Goal: Information Seeking & Learning: Learn about a topic

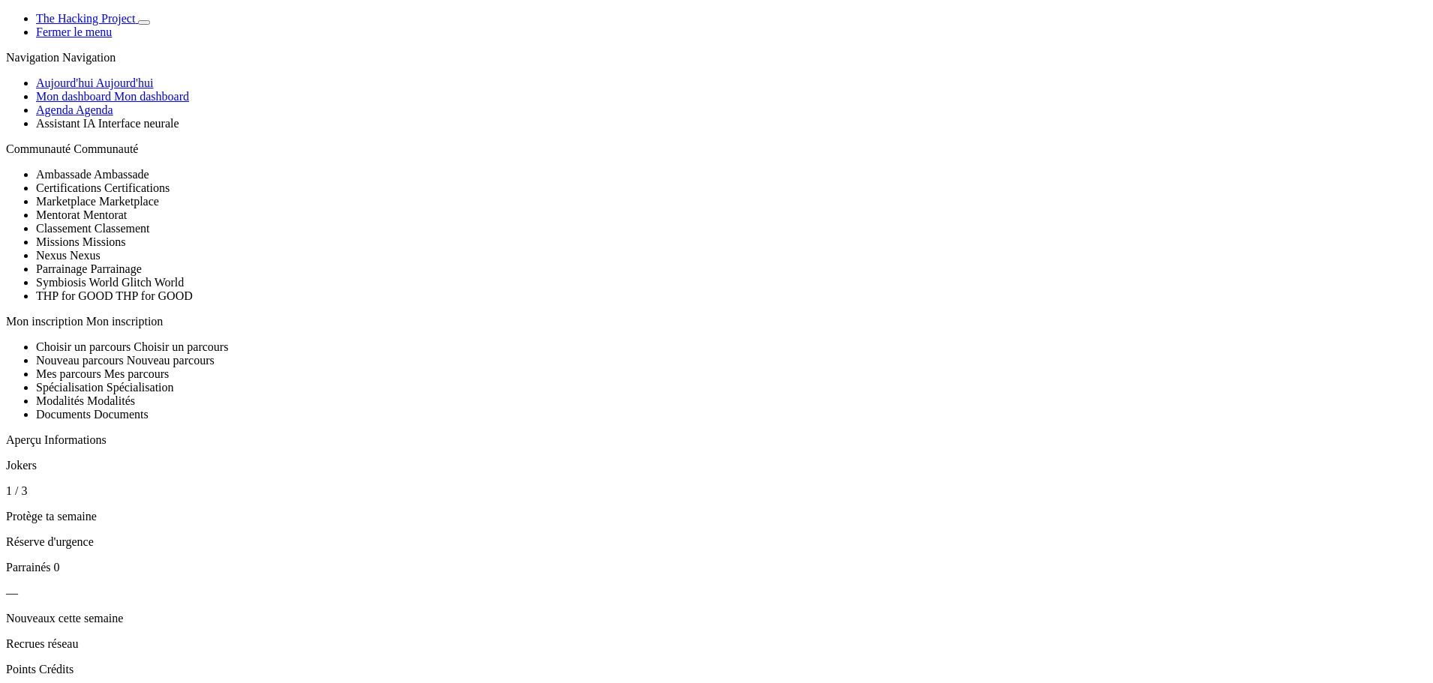
drag, startPoint x: 1027, startPoint y: 153, endPoint x: 1091, endPoint y: 567, distance: 419.0
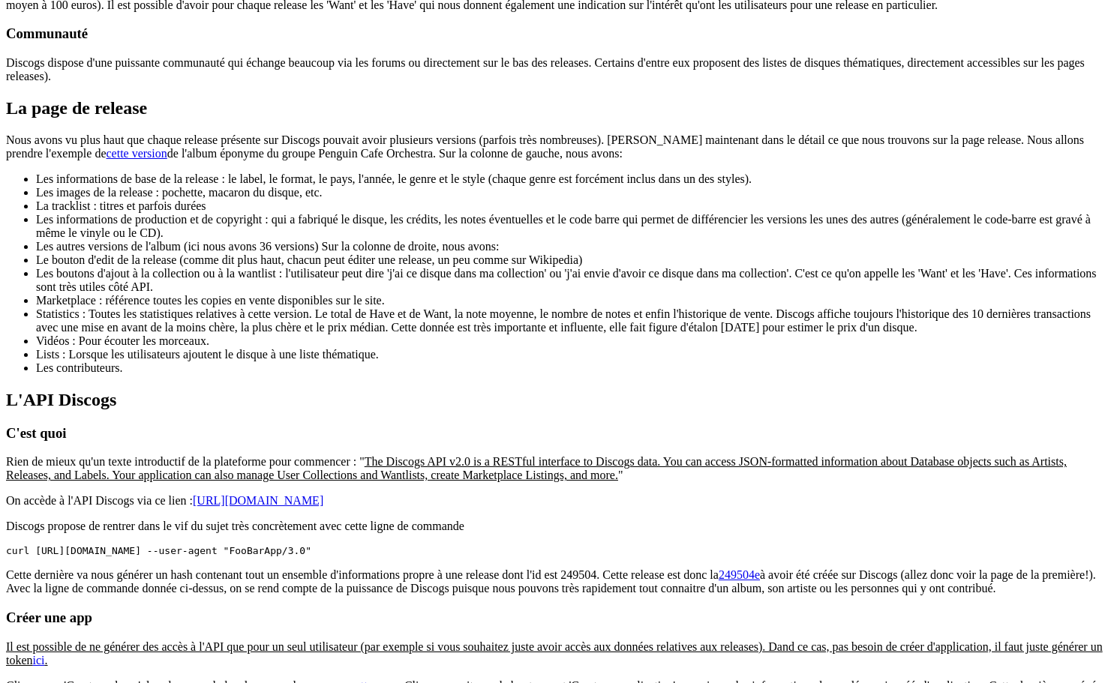
scroll to position [1575, 0]
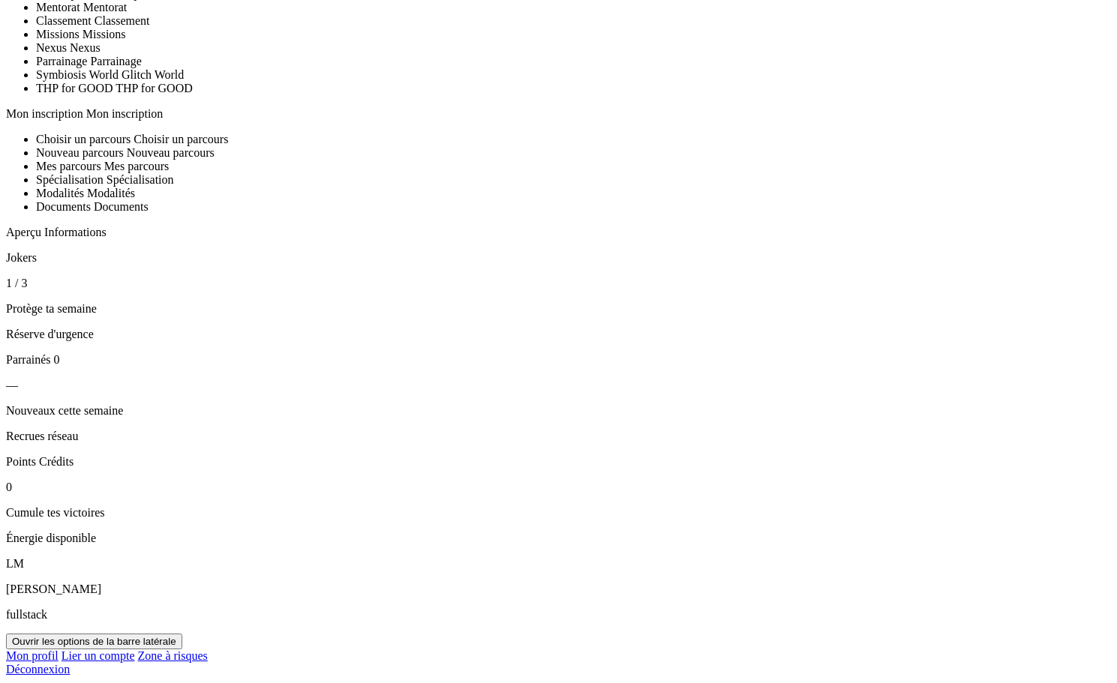
scroll to position [375, 0]
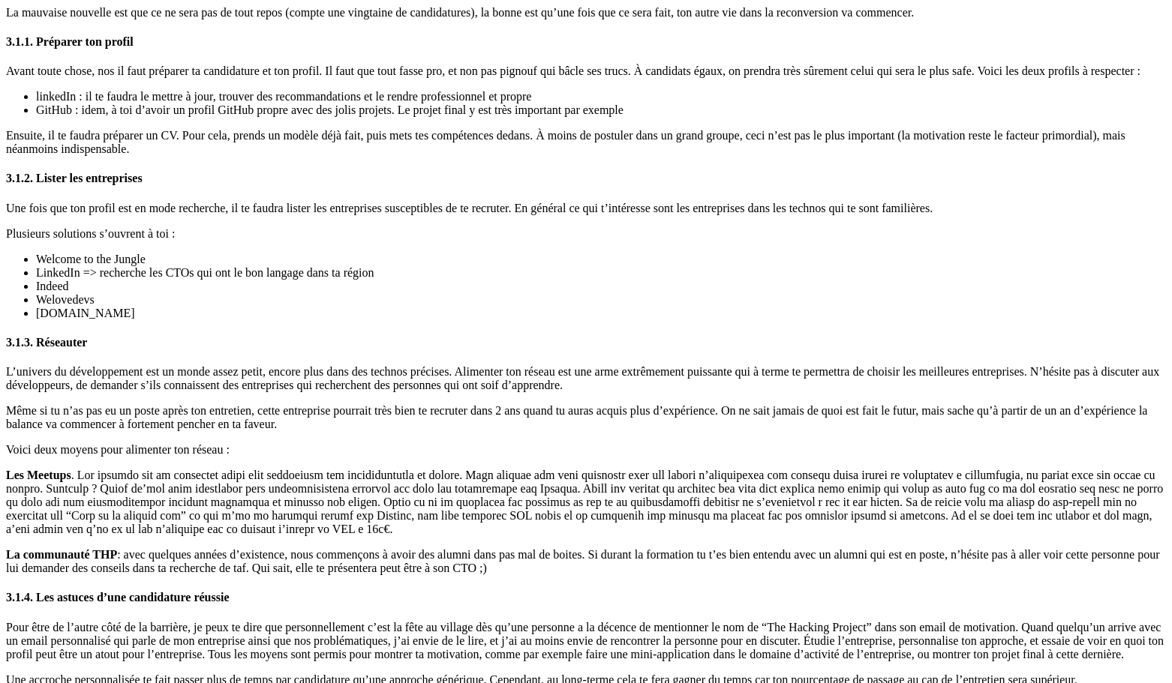
scroll to position [4875, 0]
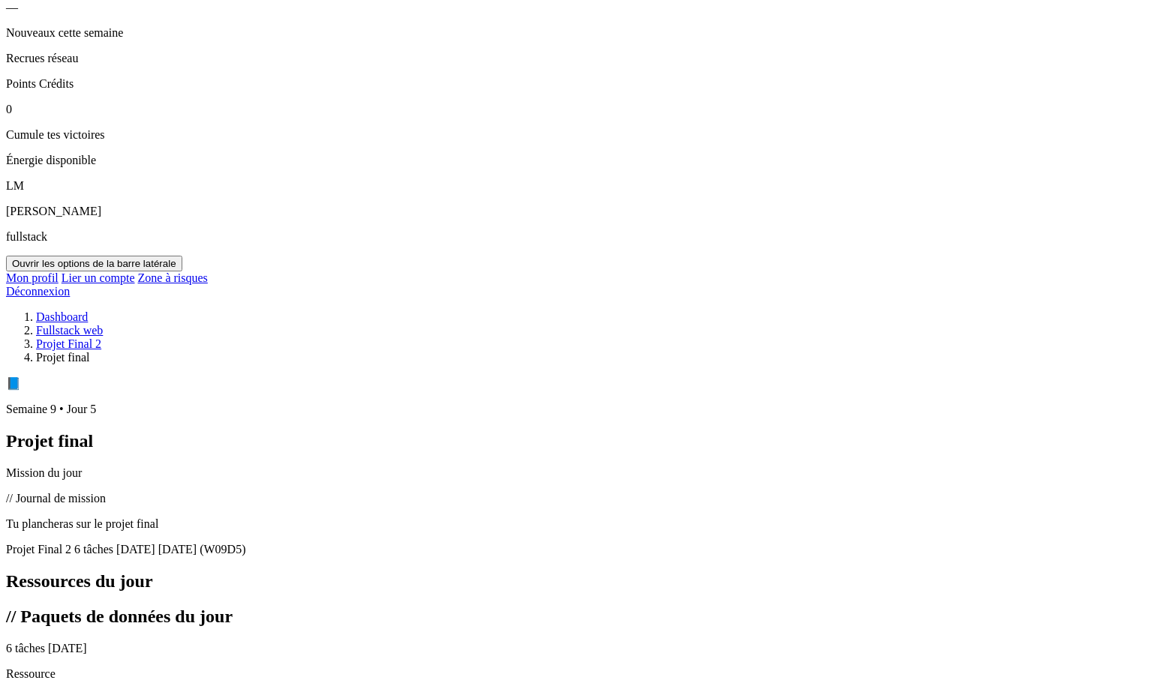
scroll to position [600, 0]
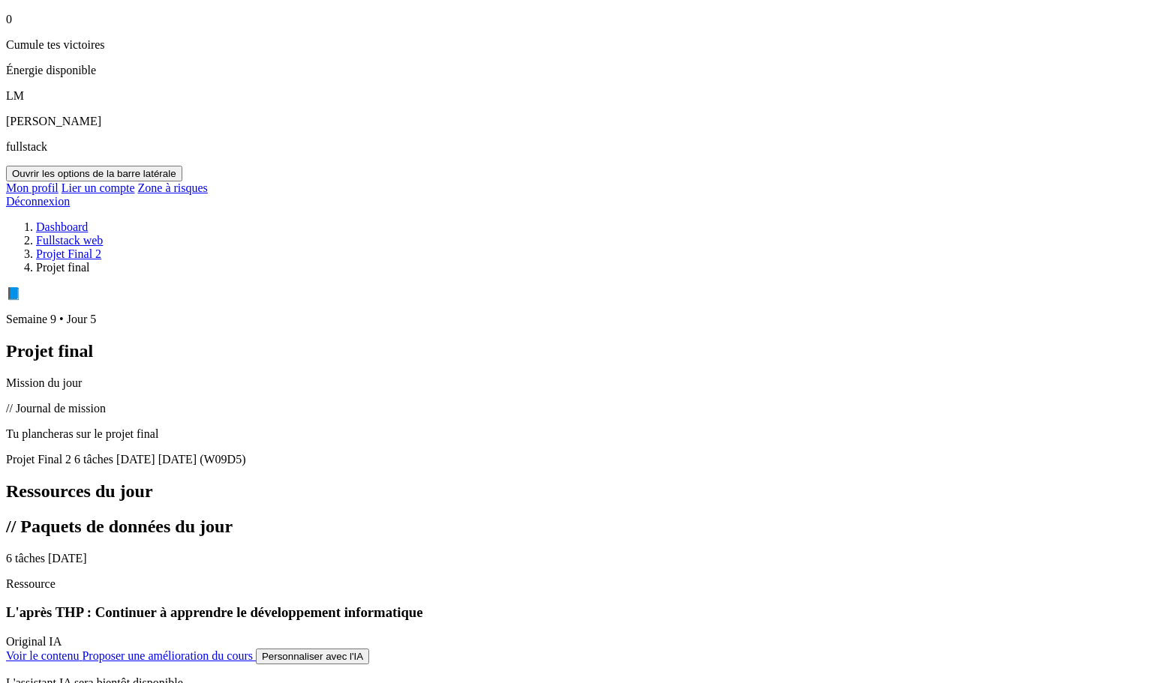
scroll to position [675, 0]
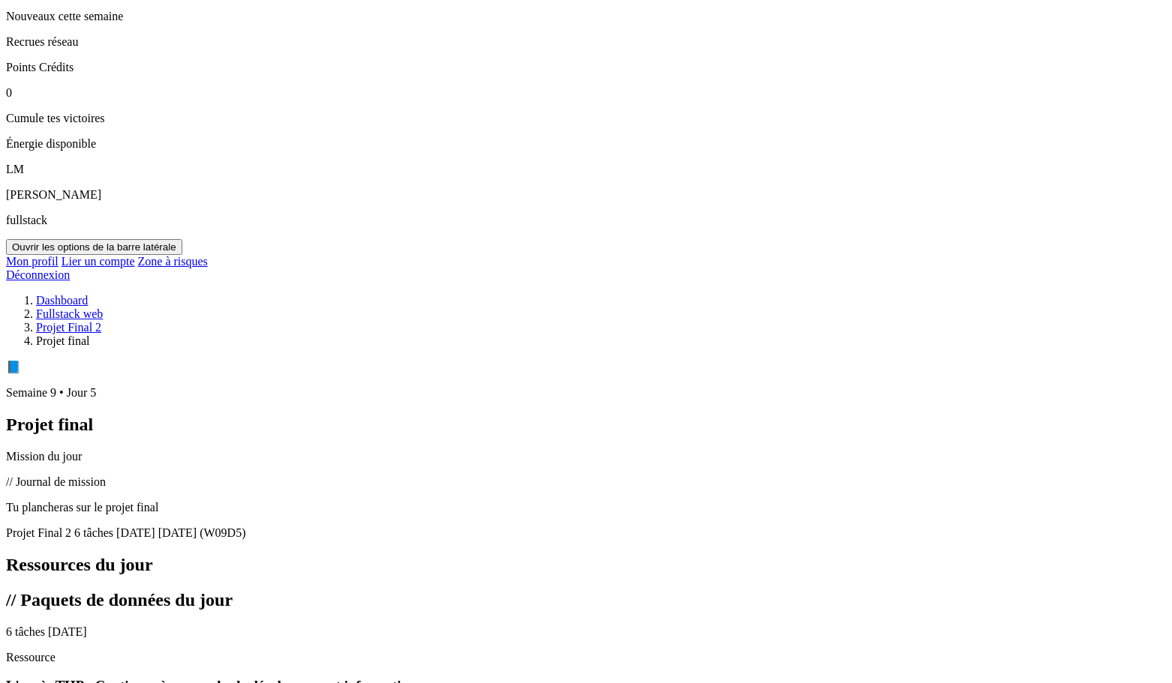
scroll to position [600, 0]
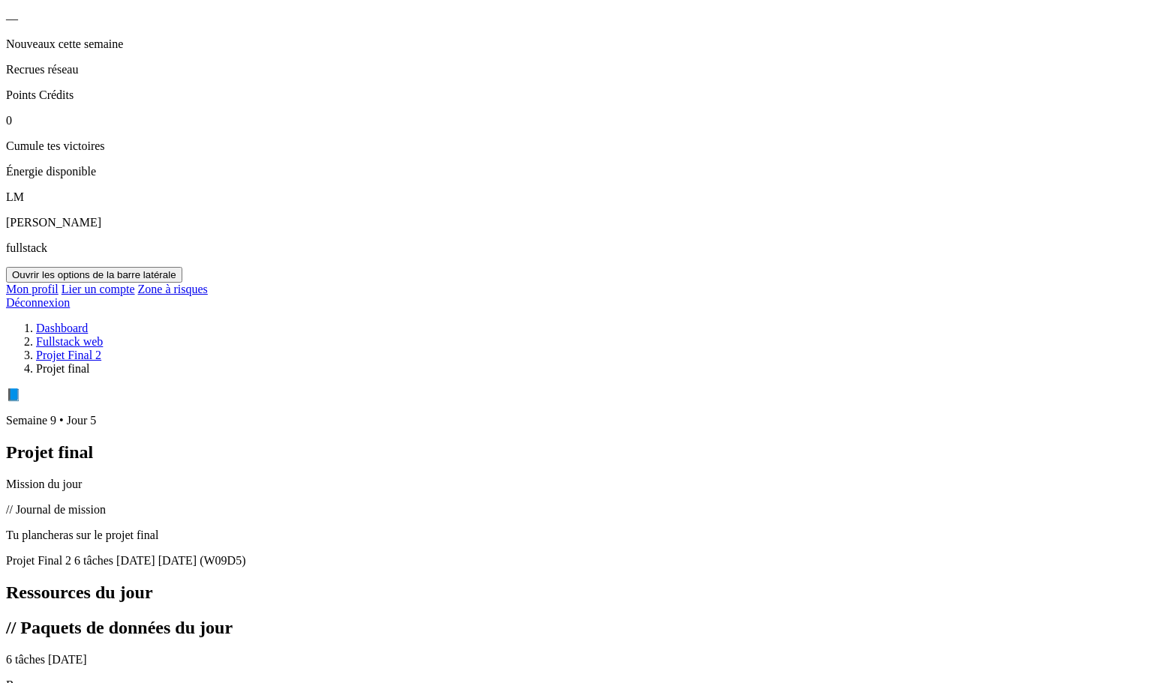
scroll to position [825, 0]
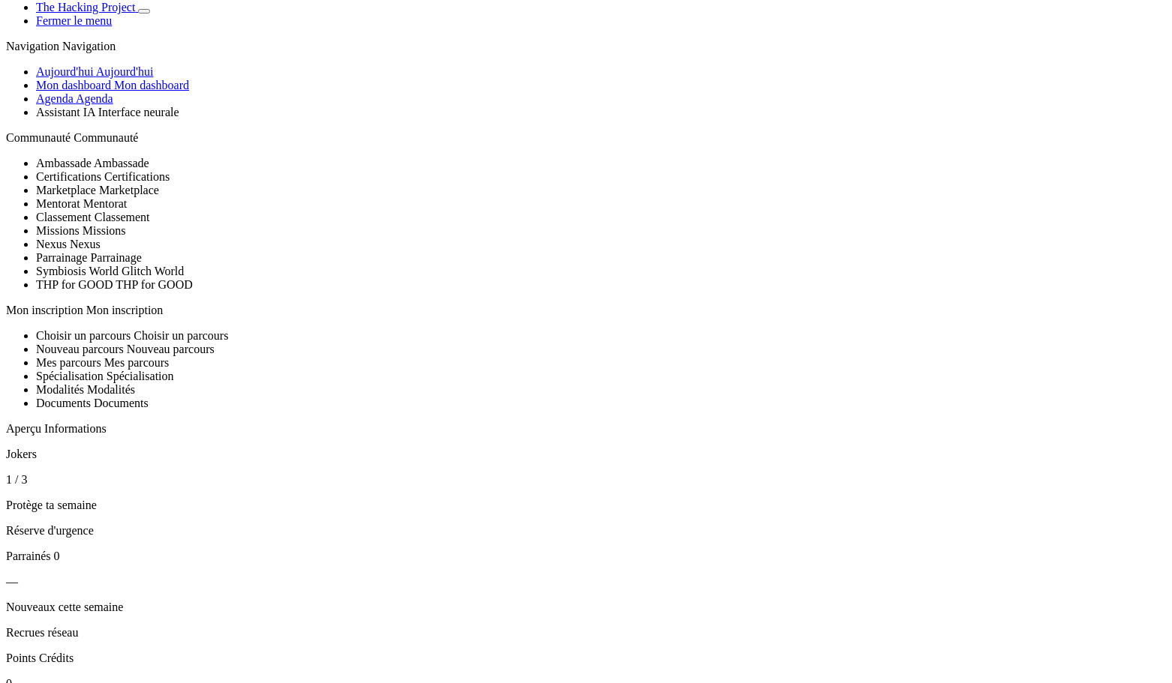
scroll to position [0, 0]
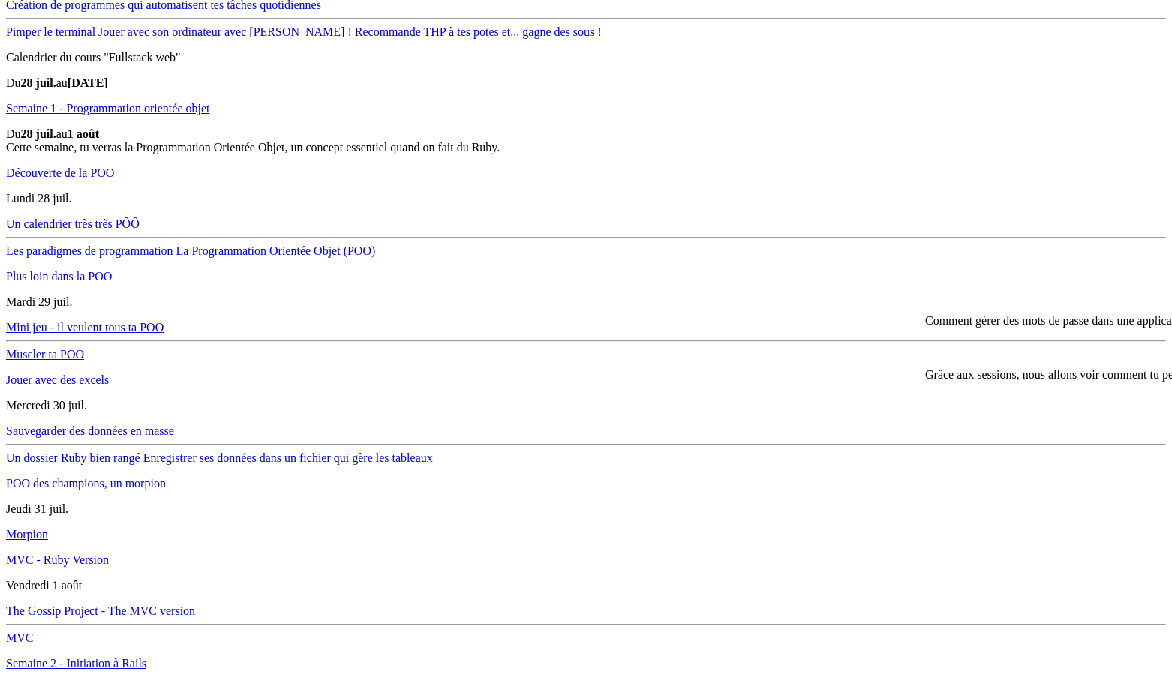
scroll to position [2775, 0]
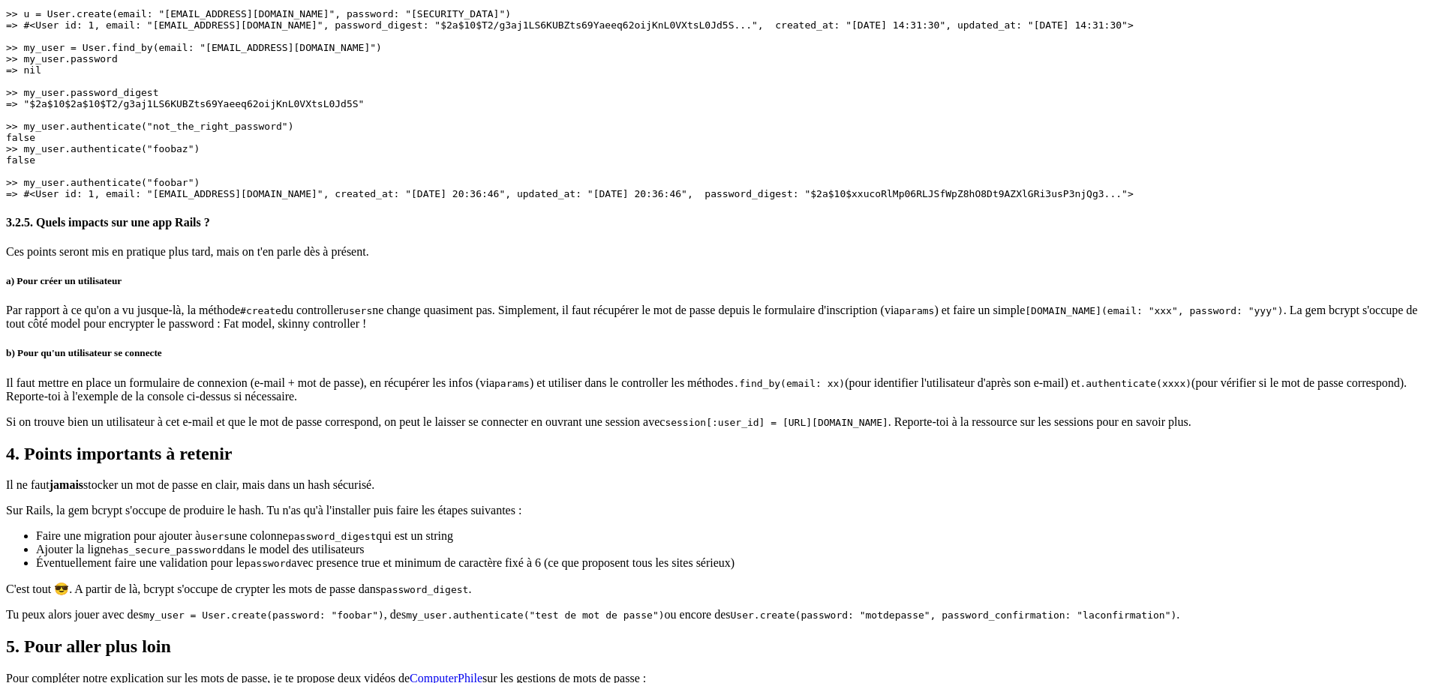
scroll to position [2427, 0]
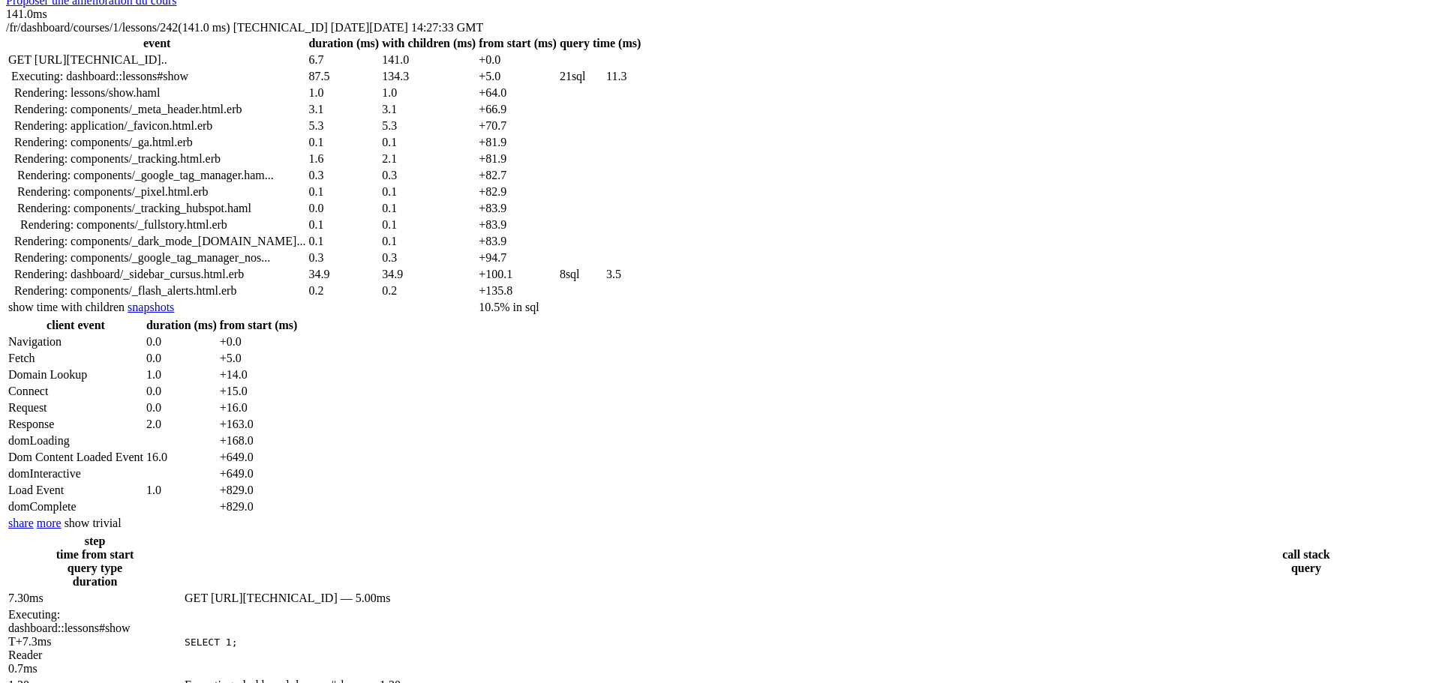
scroll to position [3712, 0]
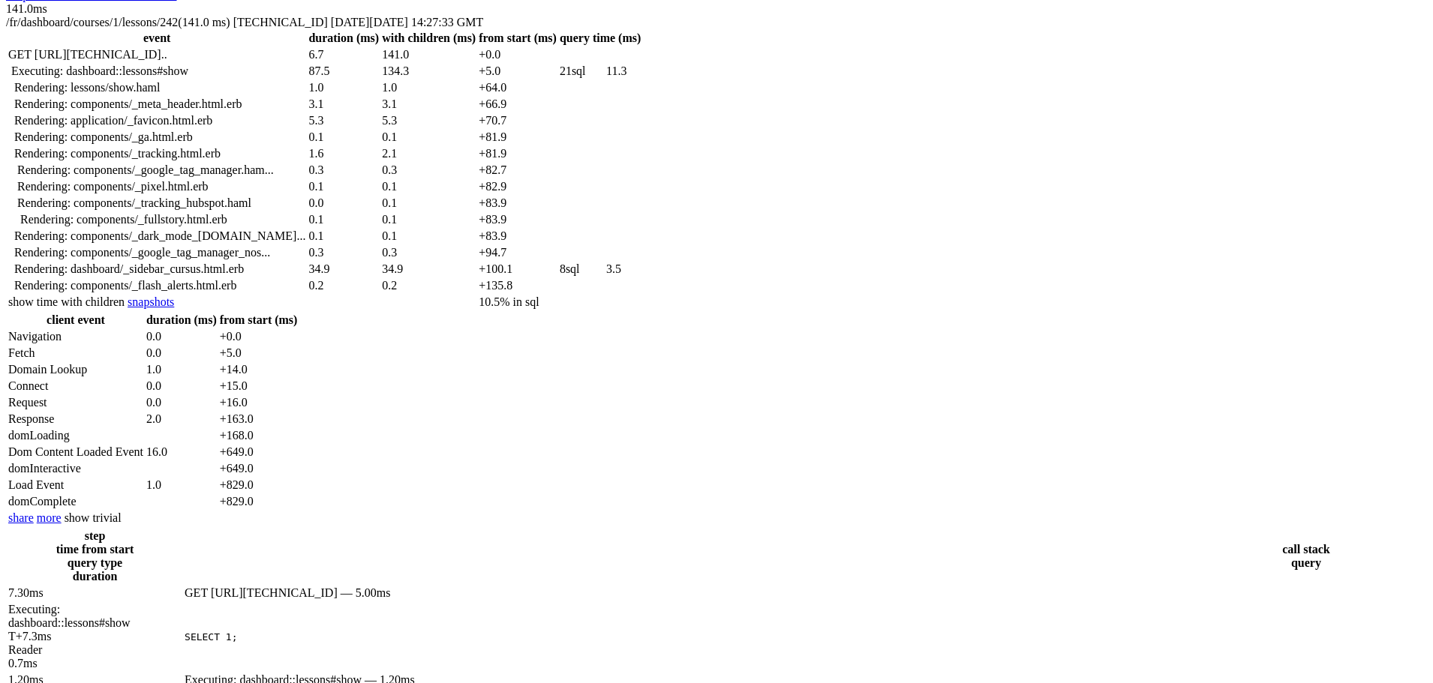
drag, startPoint x: 447, startPoint y: 269, endPoint x: 641, endPoint y: 486, distance: 291.1
copy div "3.1.2. sessions_controller Ici, une session n'est pas un objet en soi. Il n'exi…"
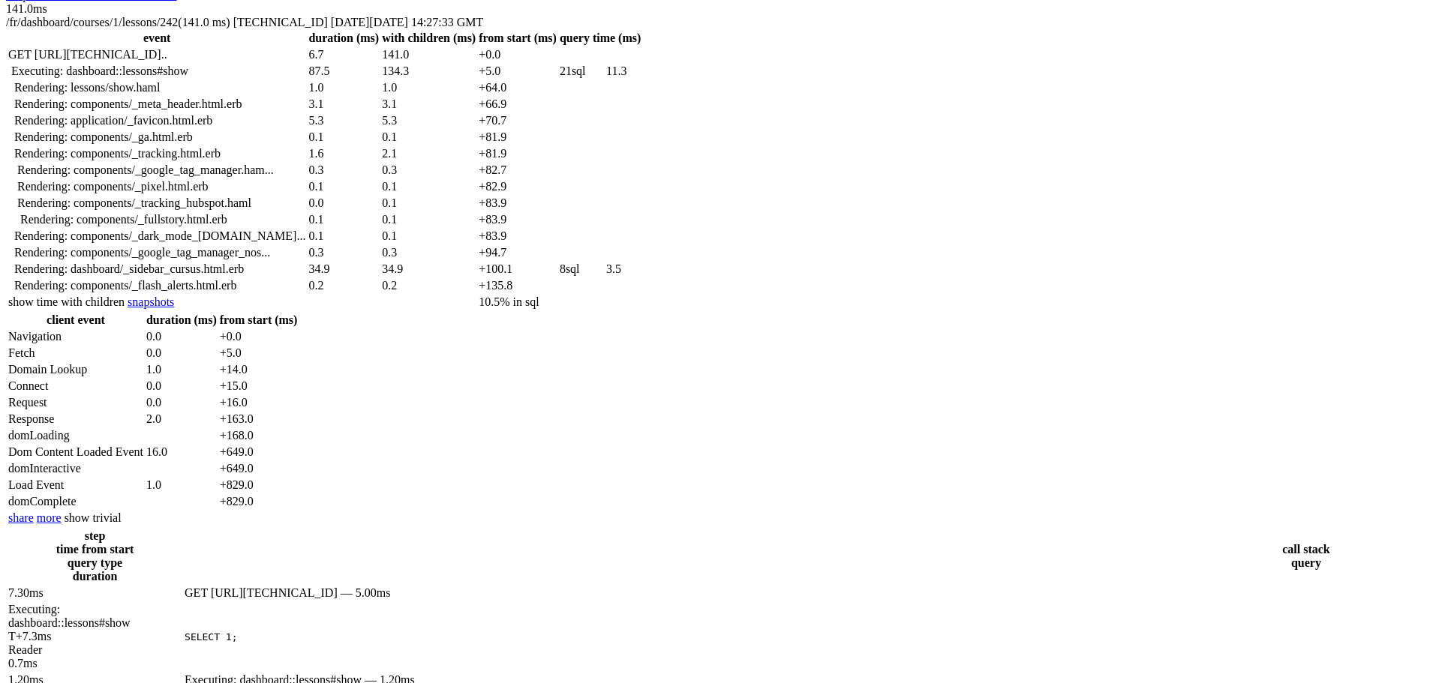
drag, startPoint x: 581, startPoint y: 338, endPoint x: 445, endPoint y: 290, distance: 144.5
drag, startPoint x: 575, startPoint y: 340, endPoint x: 434, endPoint y: 288, distance: 150.2
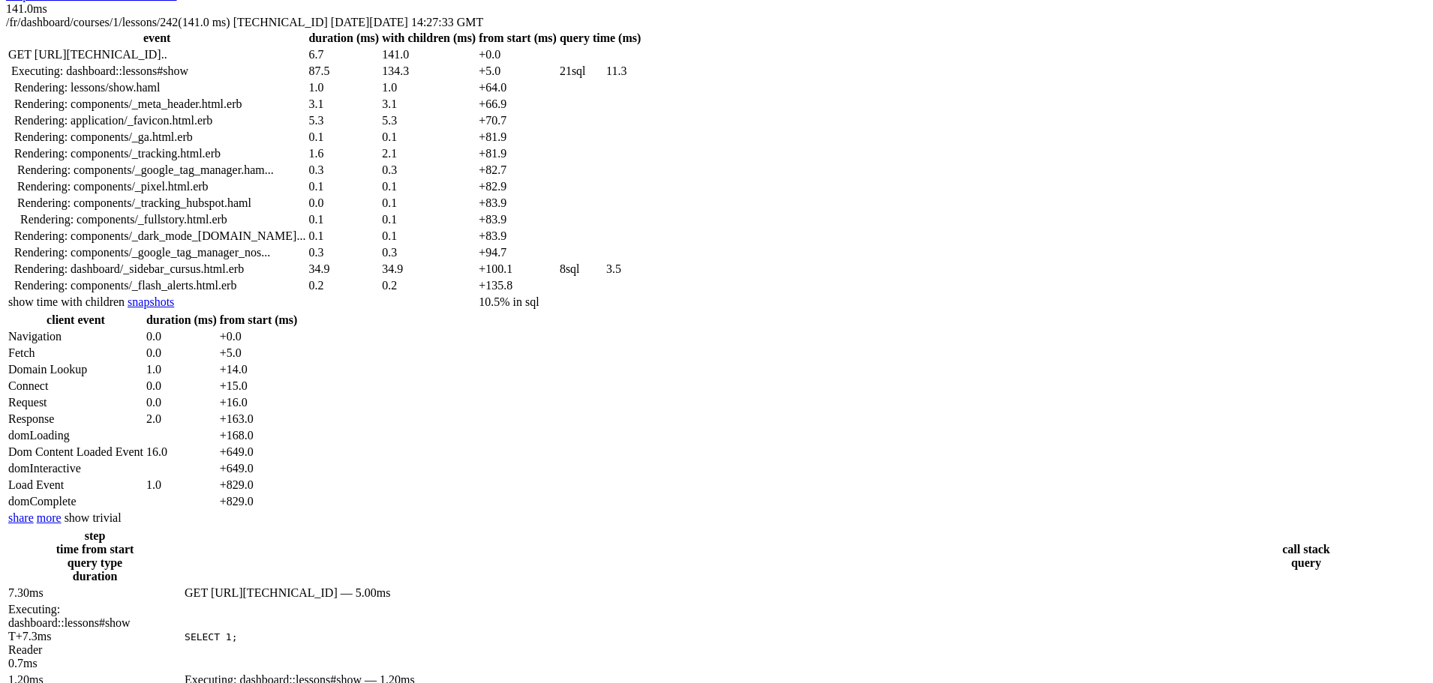
drag, startPoint x: 517, startPoint y: 464, endPoint x: 437, endPoint y: 293, distance: 188.6
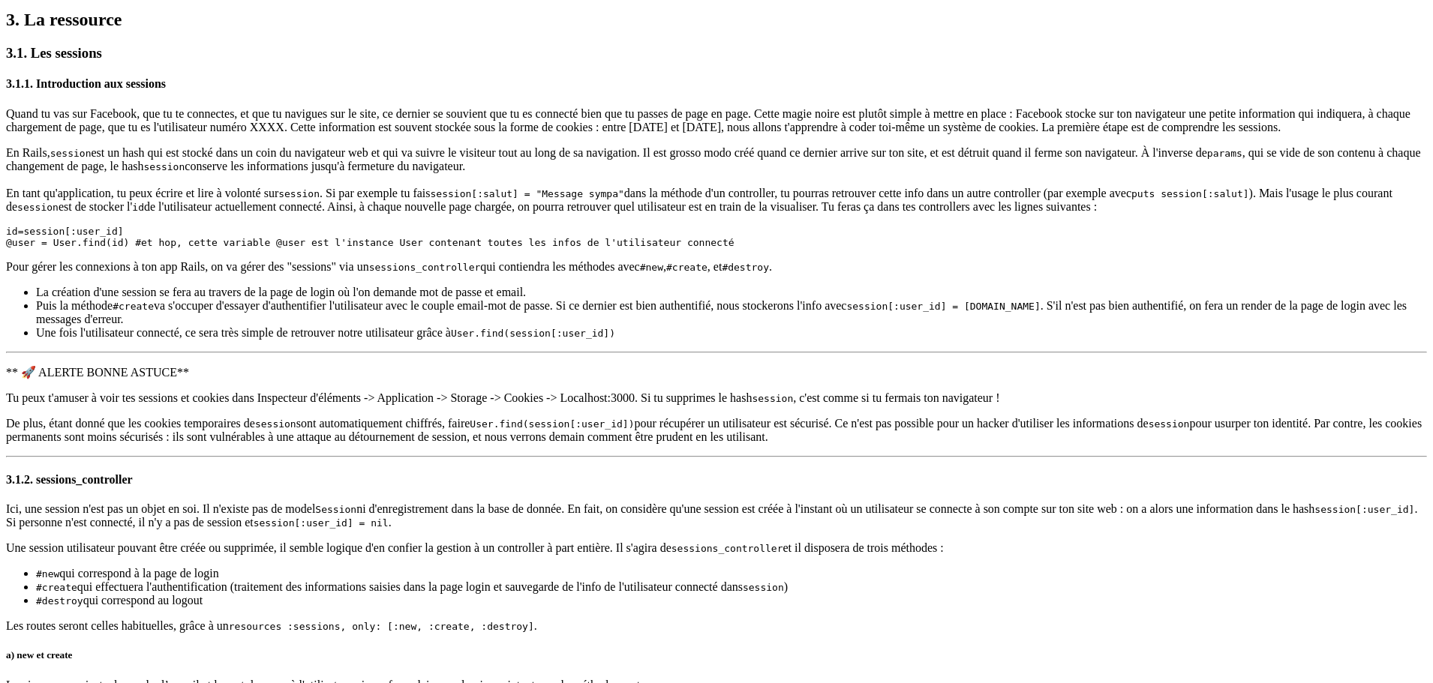
scroll to position [1237, 0]
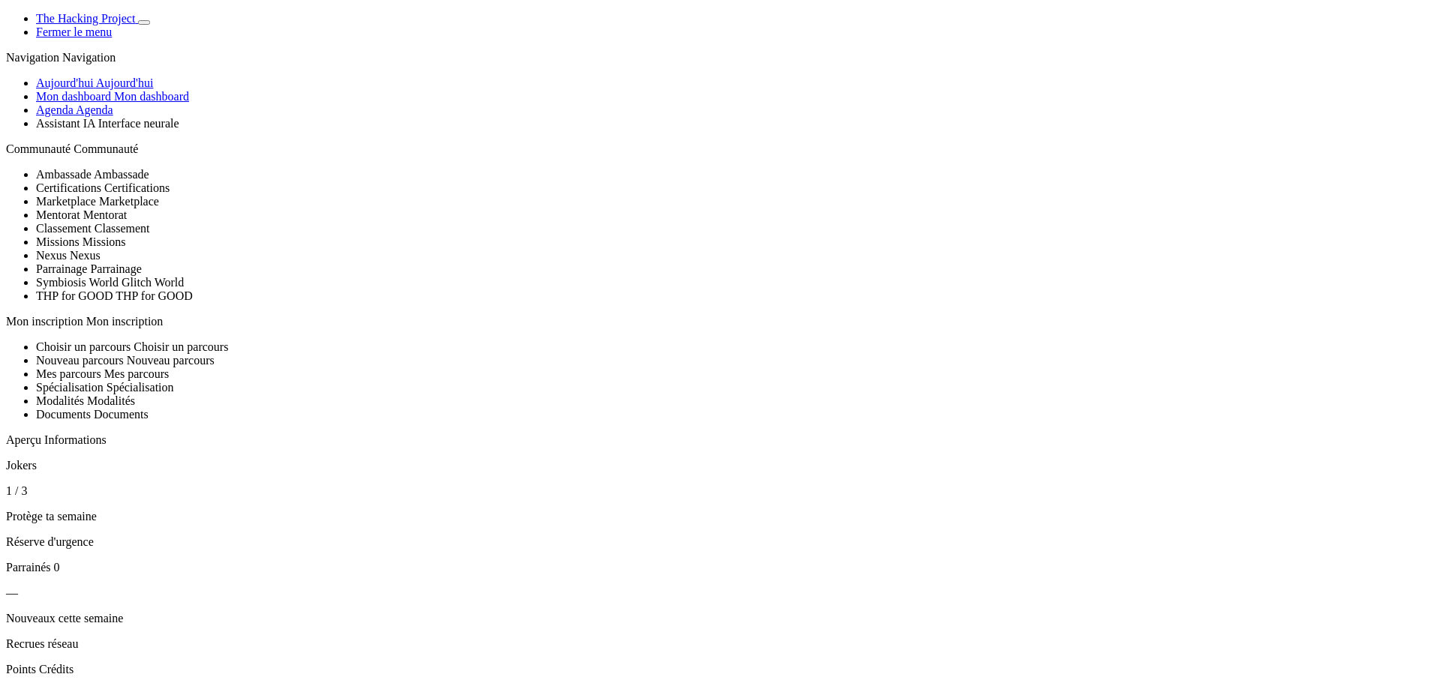
click at [113, 89] on span "Aujourd'hui" at bounding box center [125, 83] width 58 height 13
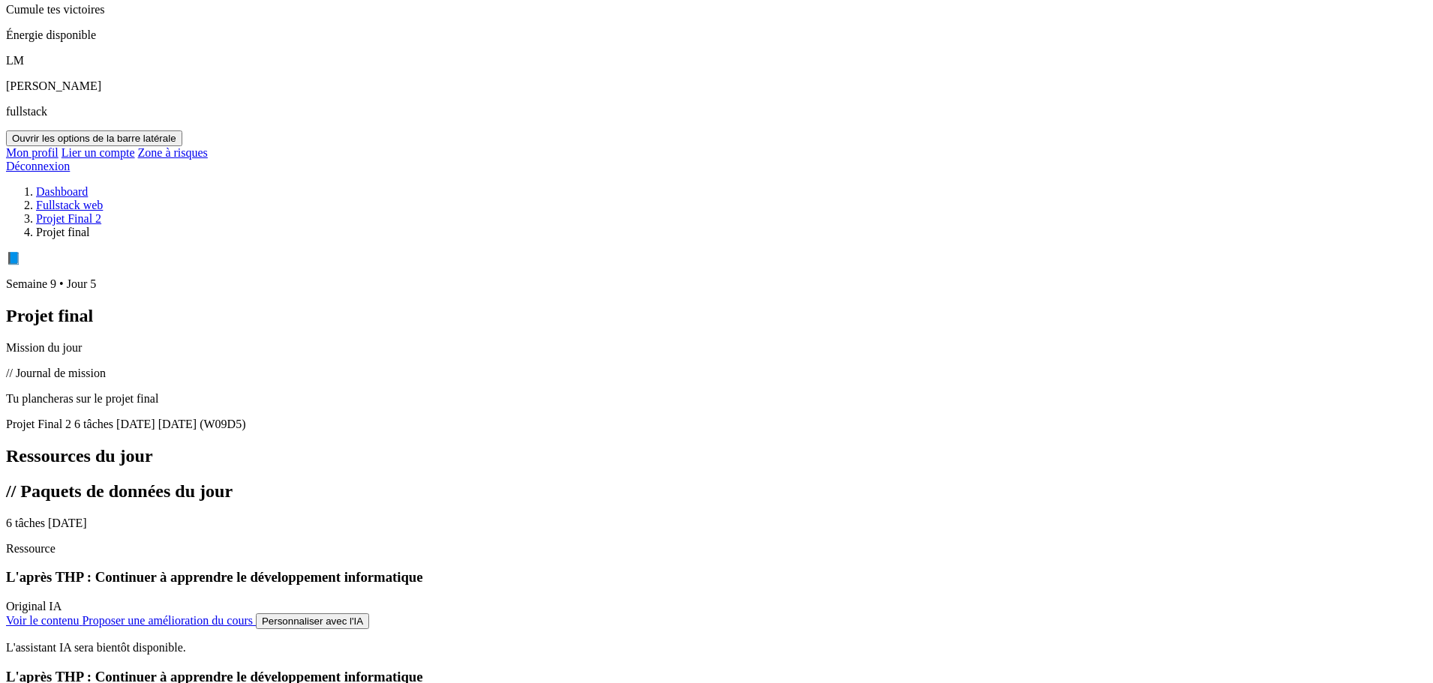
scroll to position [750, 0]
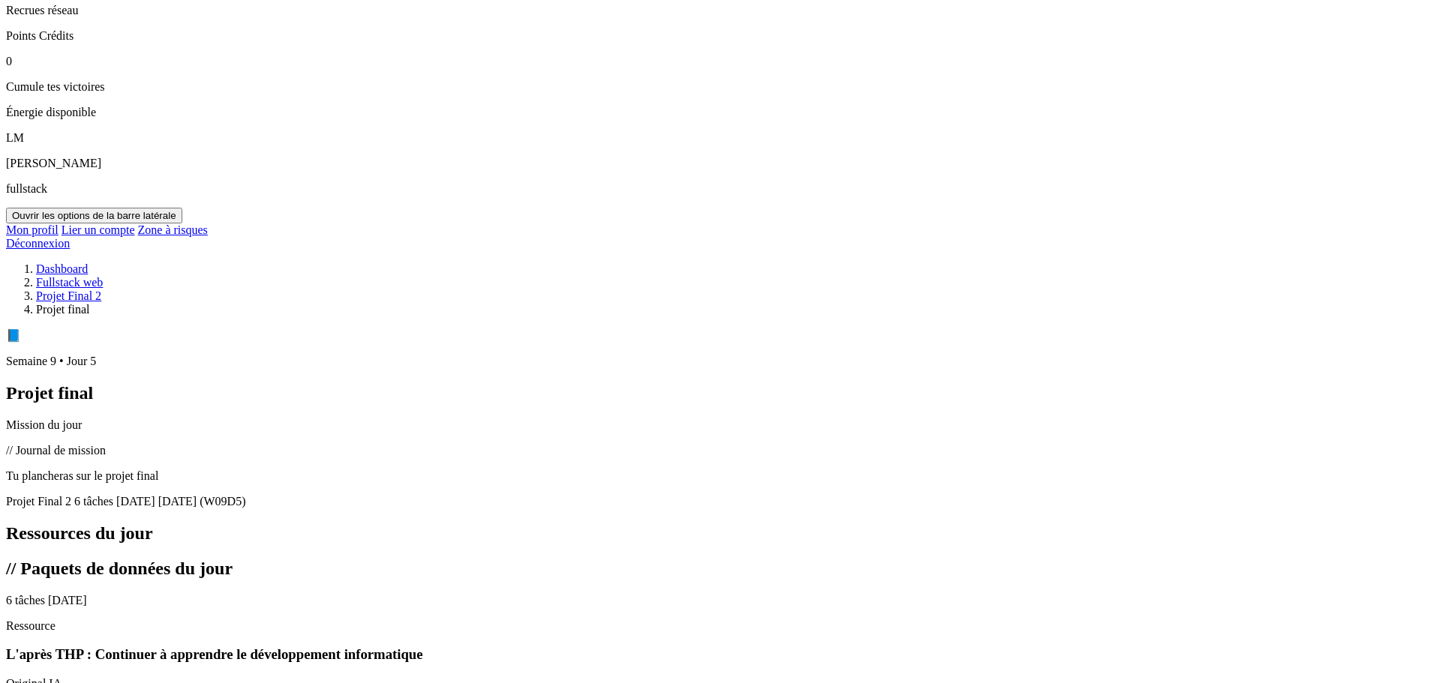
scroll to position [675, 0]
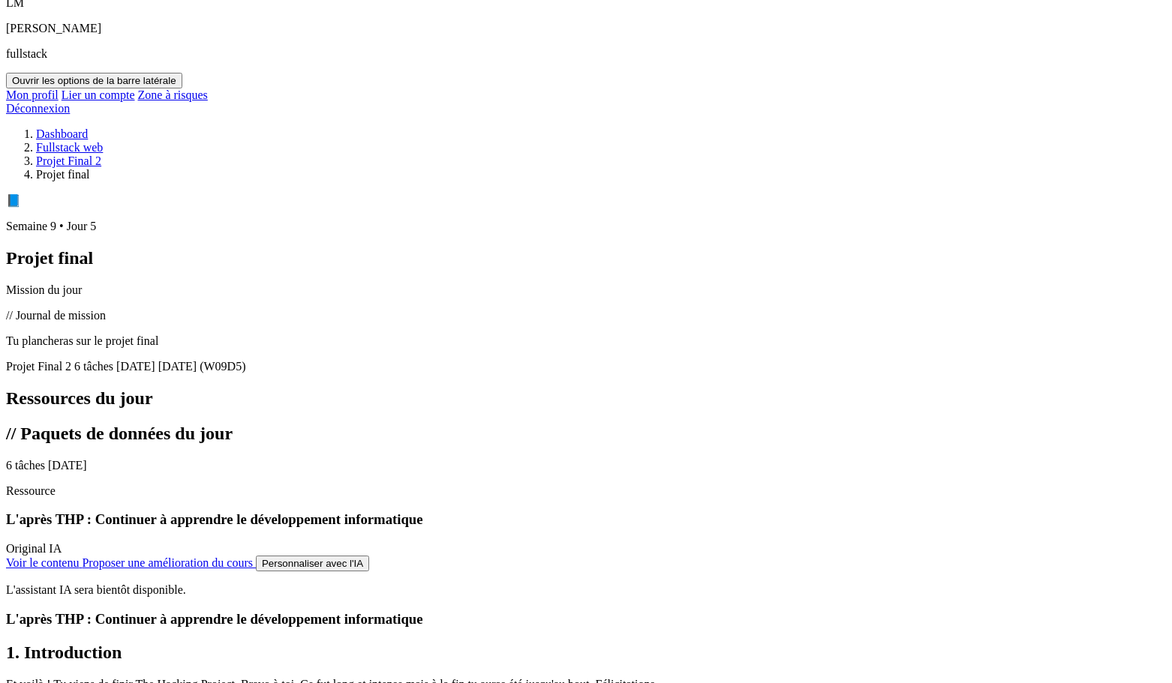
scroll to position [750, 0]
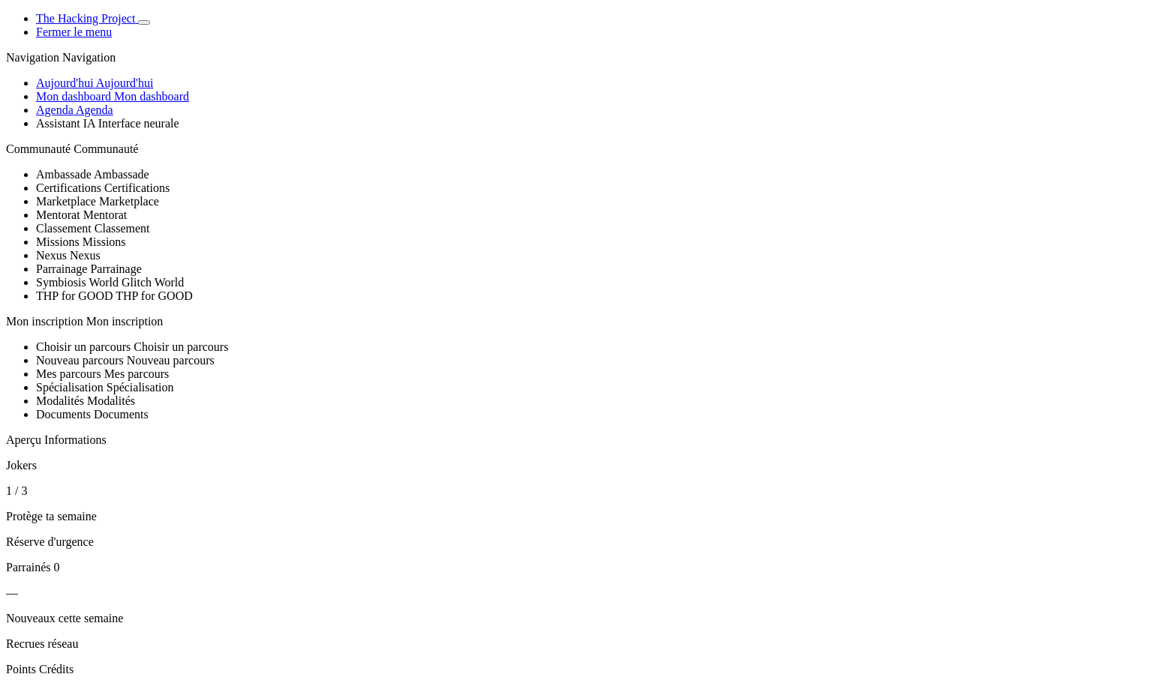
scroll to position [750, 0]
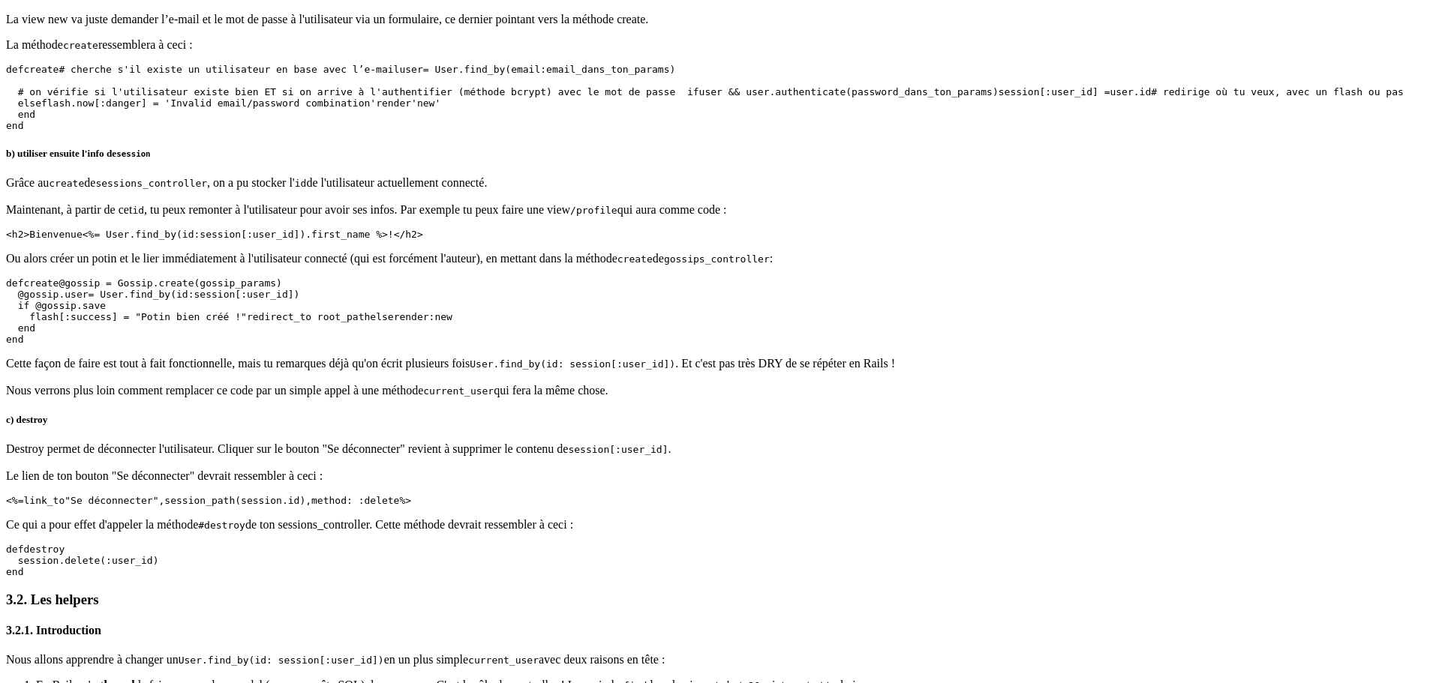
scroll to position [1912, 0]
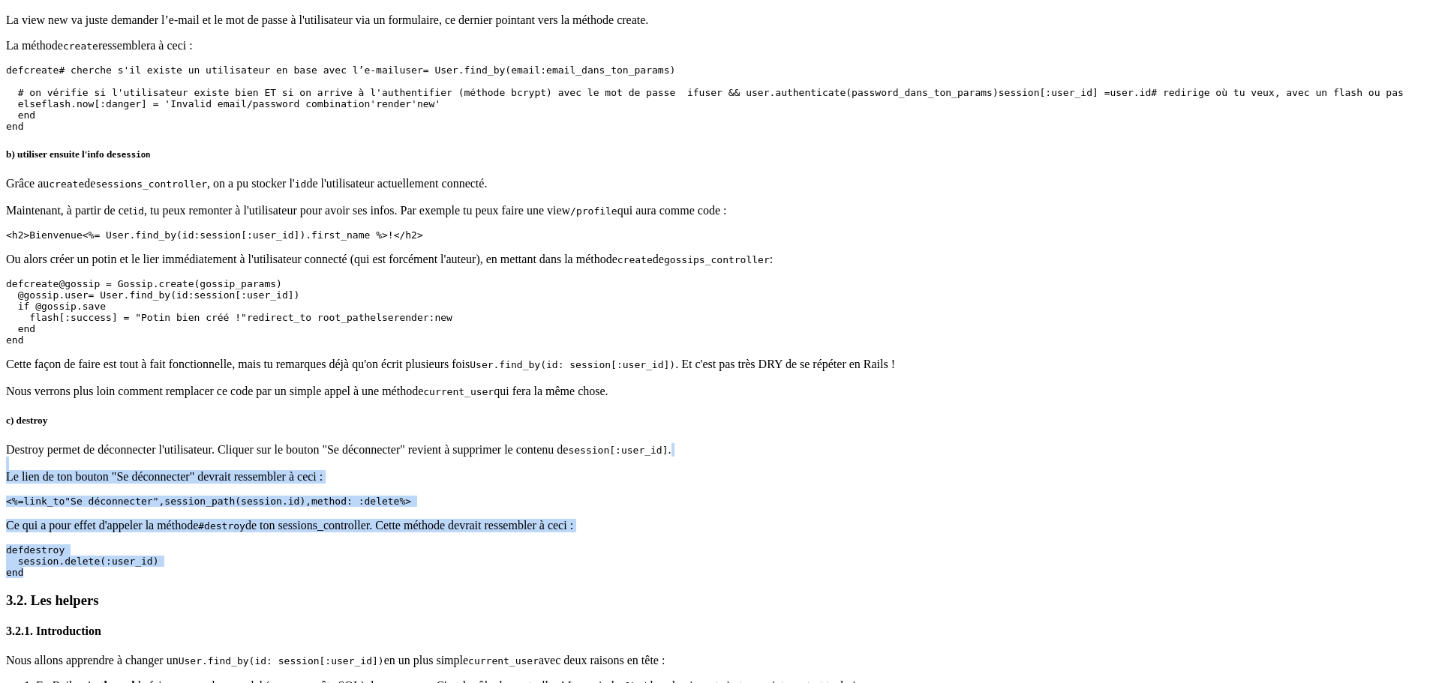
drag, startPoint x: 443, startPoint y: 263, endPoint x: 587, endPoint y: 430, distance: 221.2
click at [587, 430] on div "Créer des sessions et ses propres helpers Grâce aux sessions, nous allons voir …" at bounding box center [716, 427] width 1421 height 2671
copy div "Le lien de ton bouton "Se déconnecter" devrait ressembler à ceci : <% = link_to…"
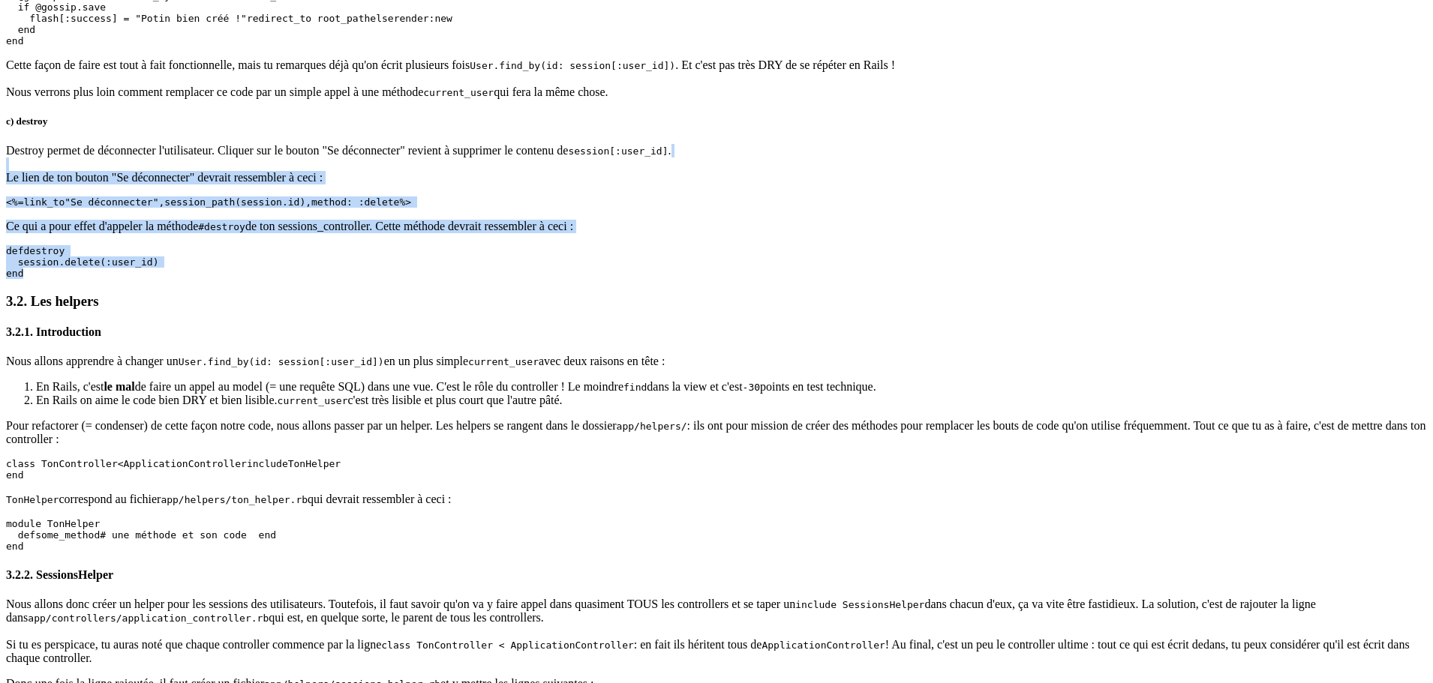
scroll to position [2212, 0]
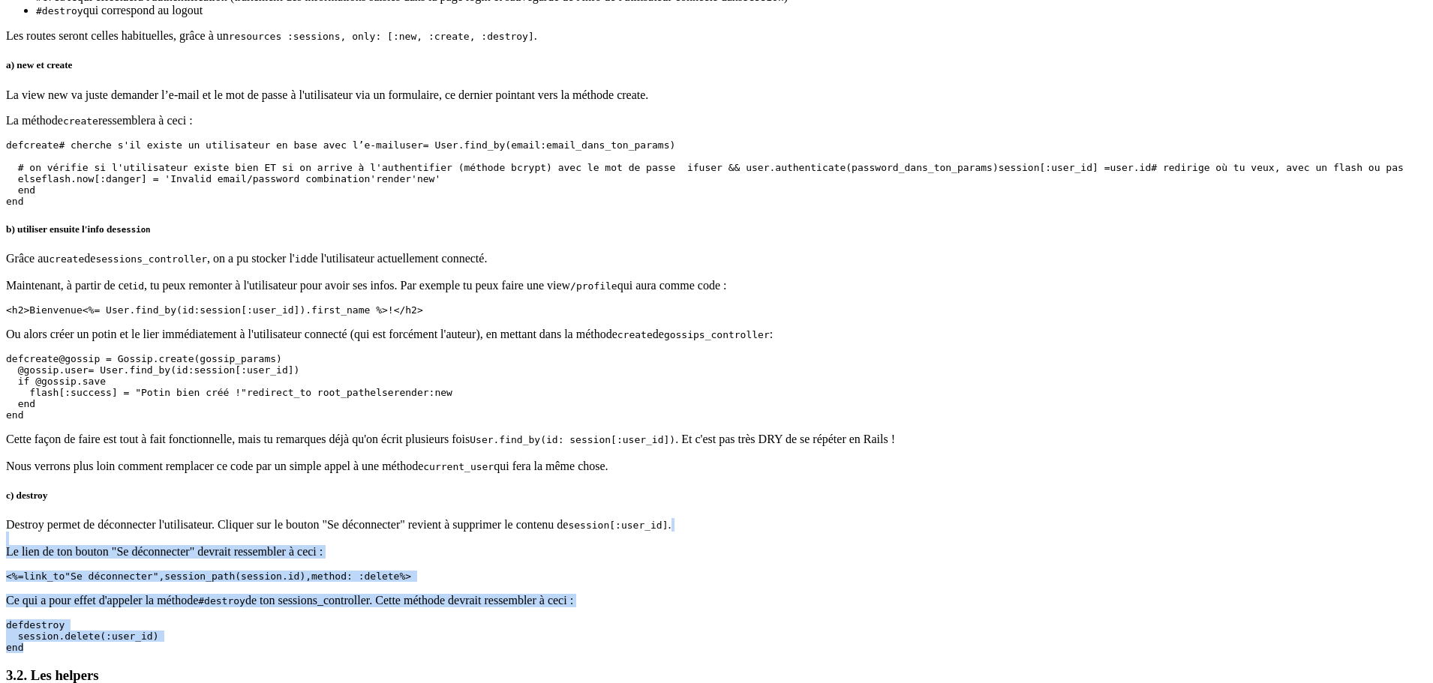
click at [608, 594] on p "Ce qui a pour effet d'appeler la méthode #destroy de ton sessions_controller. C…" at bounding box center [716, 601] width 1421 height 14
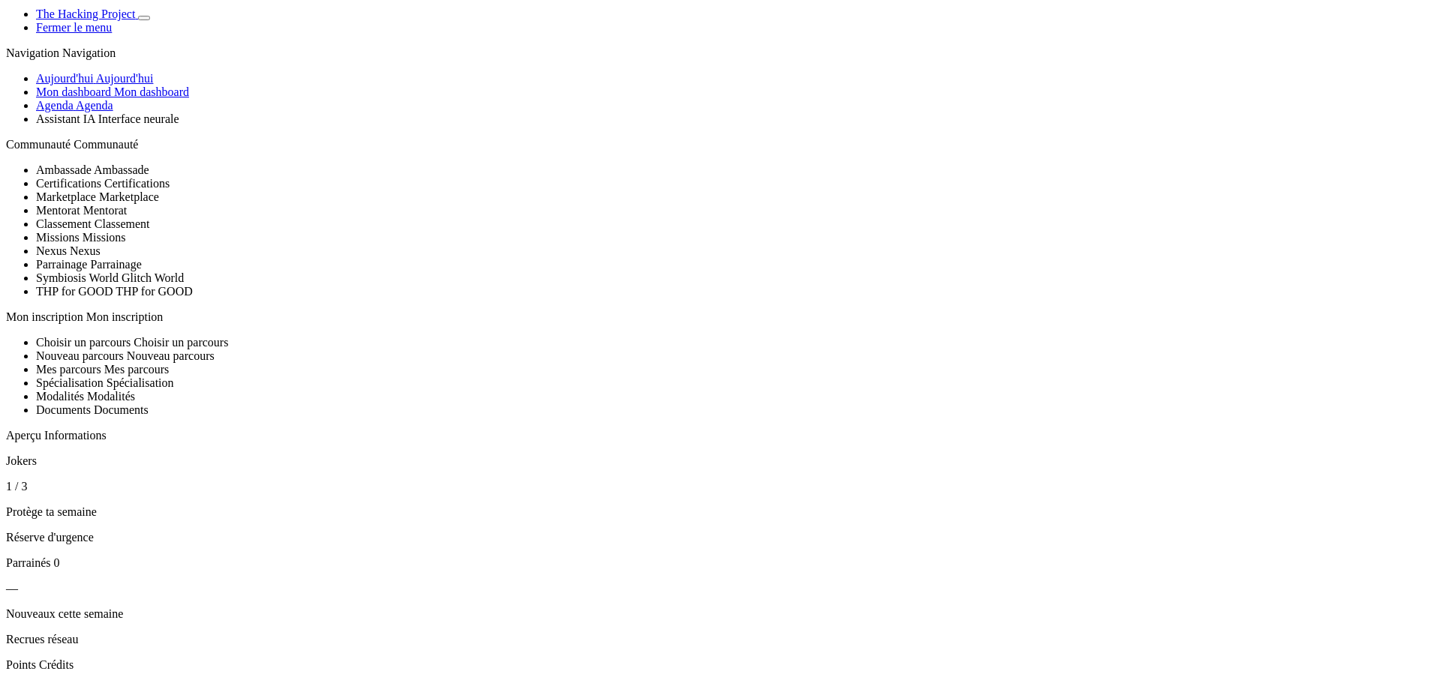
scroll to position [0, 0]
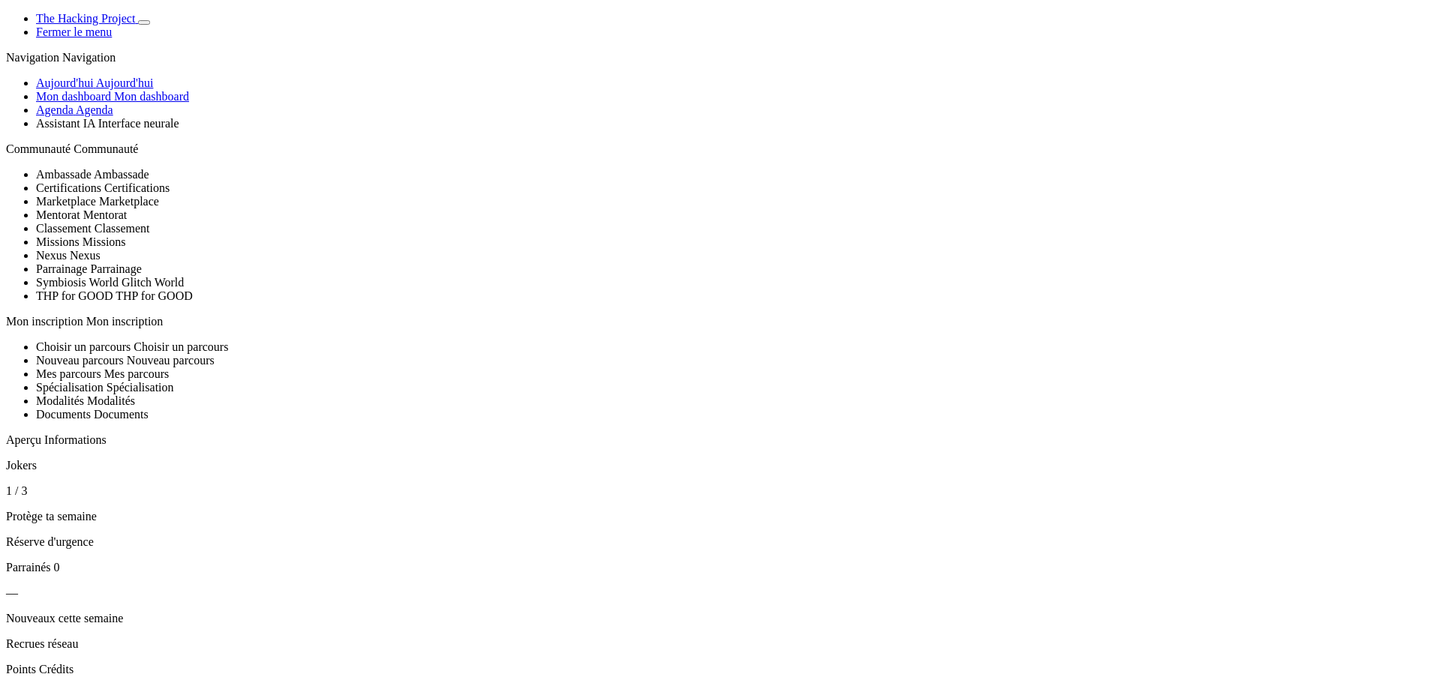
click at [116, 89] on span "Aujourd'hui" at bounding box center [125, 83] width 58 height 13
